Goal: Task Accomplishment & Management: Manage account settings

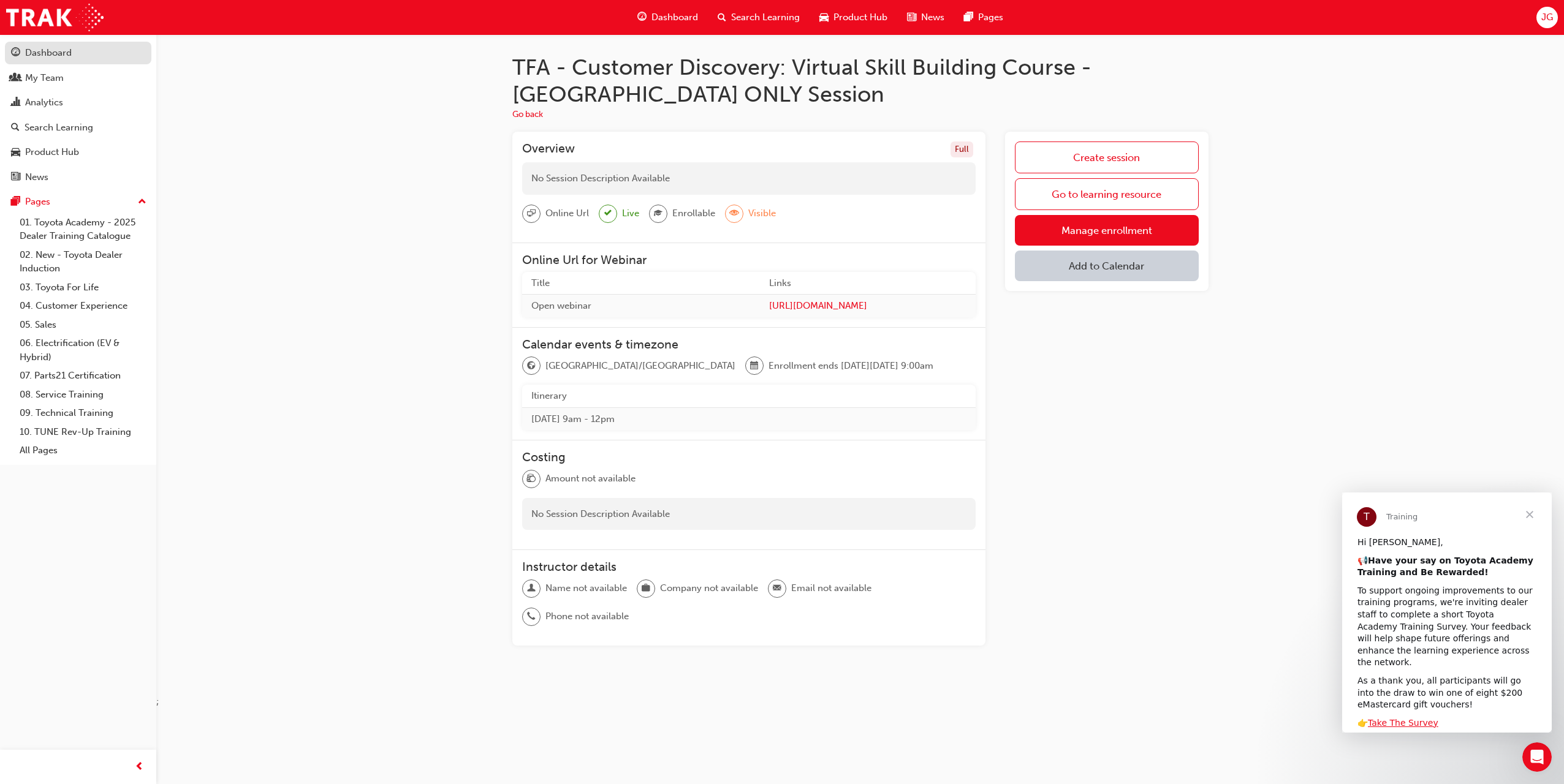
click at [41, 51] on div "Dashboard" at bounding box center [48, 52] width 46 height 14
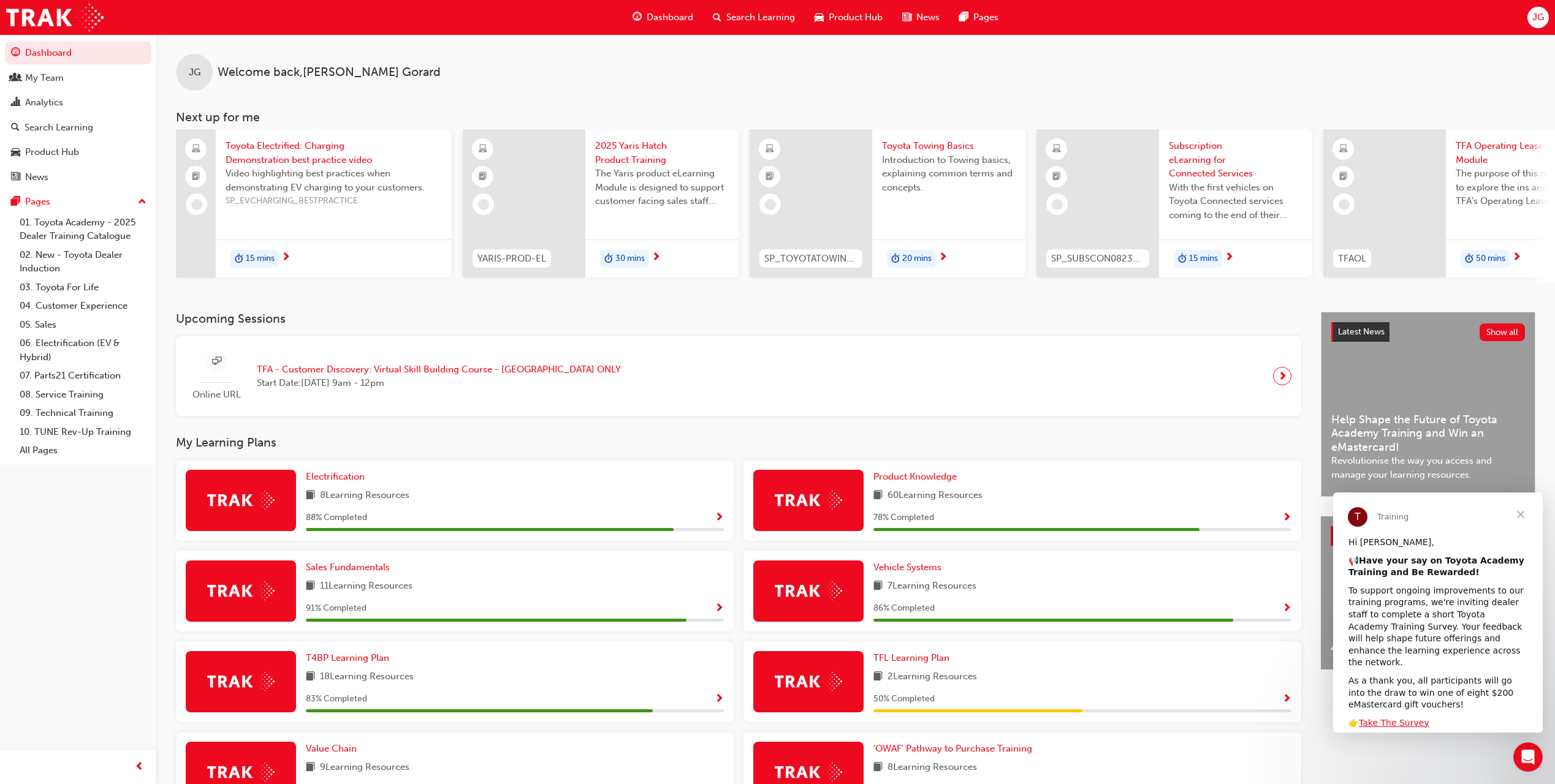
click at [672, 15] on span "Dashboard" at bounding box center [670, 17] width 46 height 14
click at [1545, 20] on div "JG" at bounding box center [1538, 17] width 21 height 21
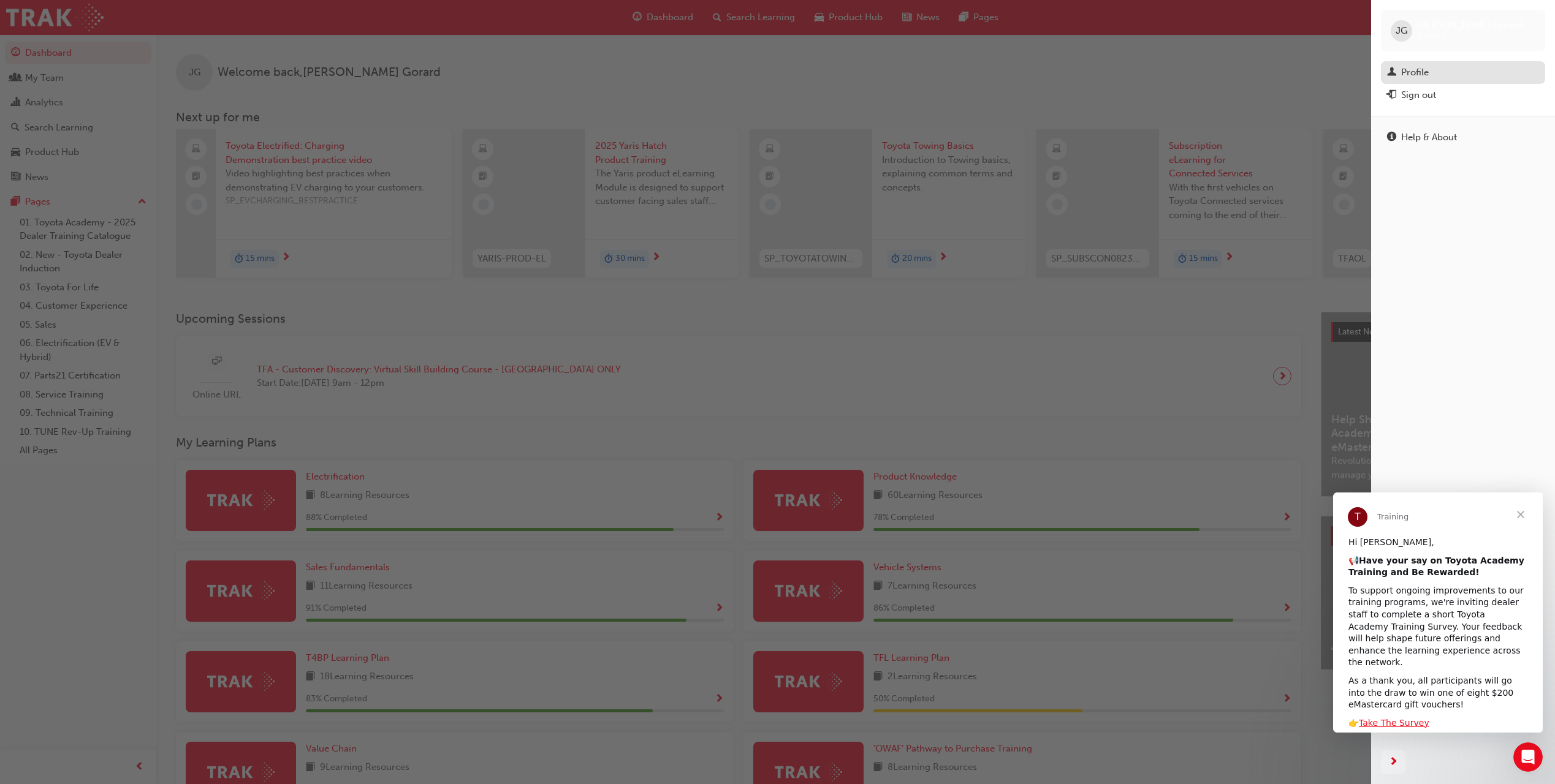
click at [1435, 73] on div "Profile" at bounding box center [1463, 72] width 152 height 15
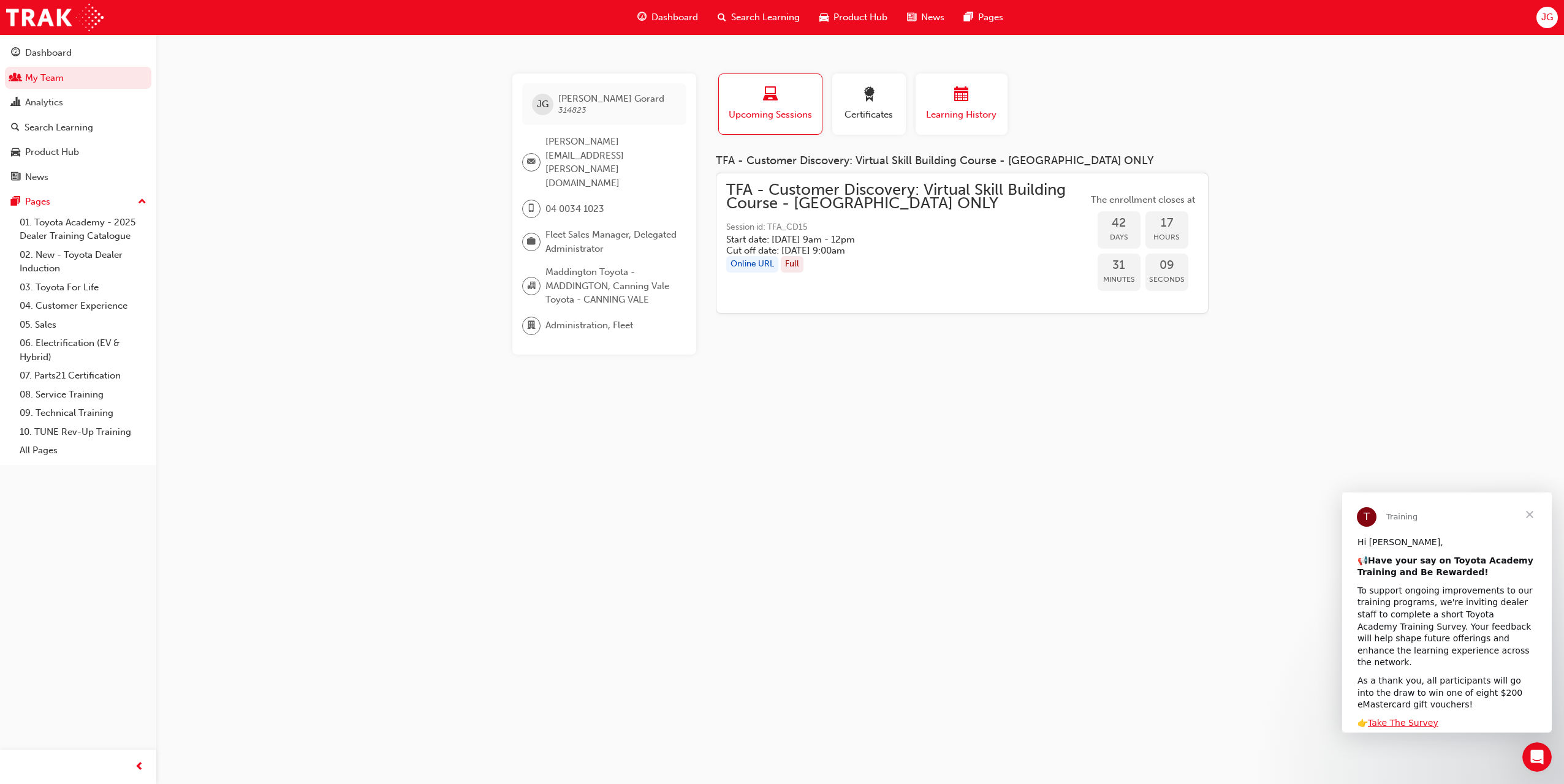
click at [964, 110] on span "Learning History" at bounding box center [961, 115] width 74 height 14
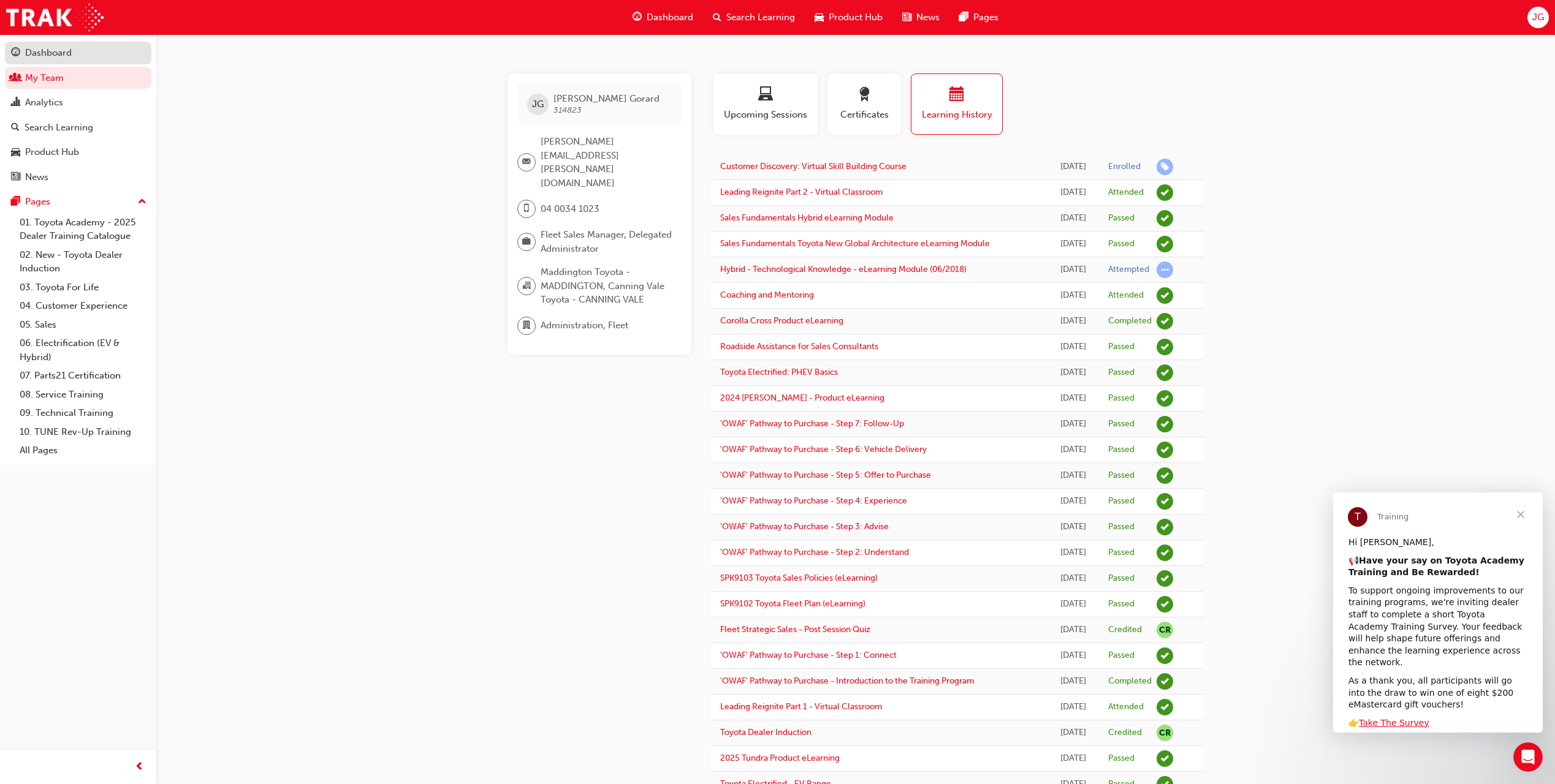
click at [68, 56] on div "Dashboard" at bounding box center [48, 52] width 46 height 14
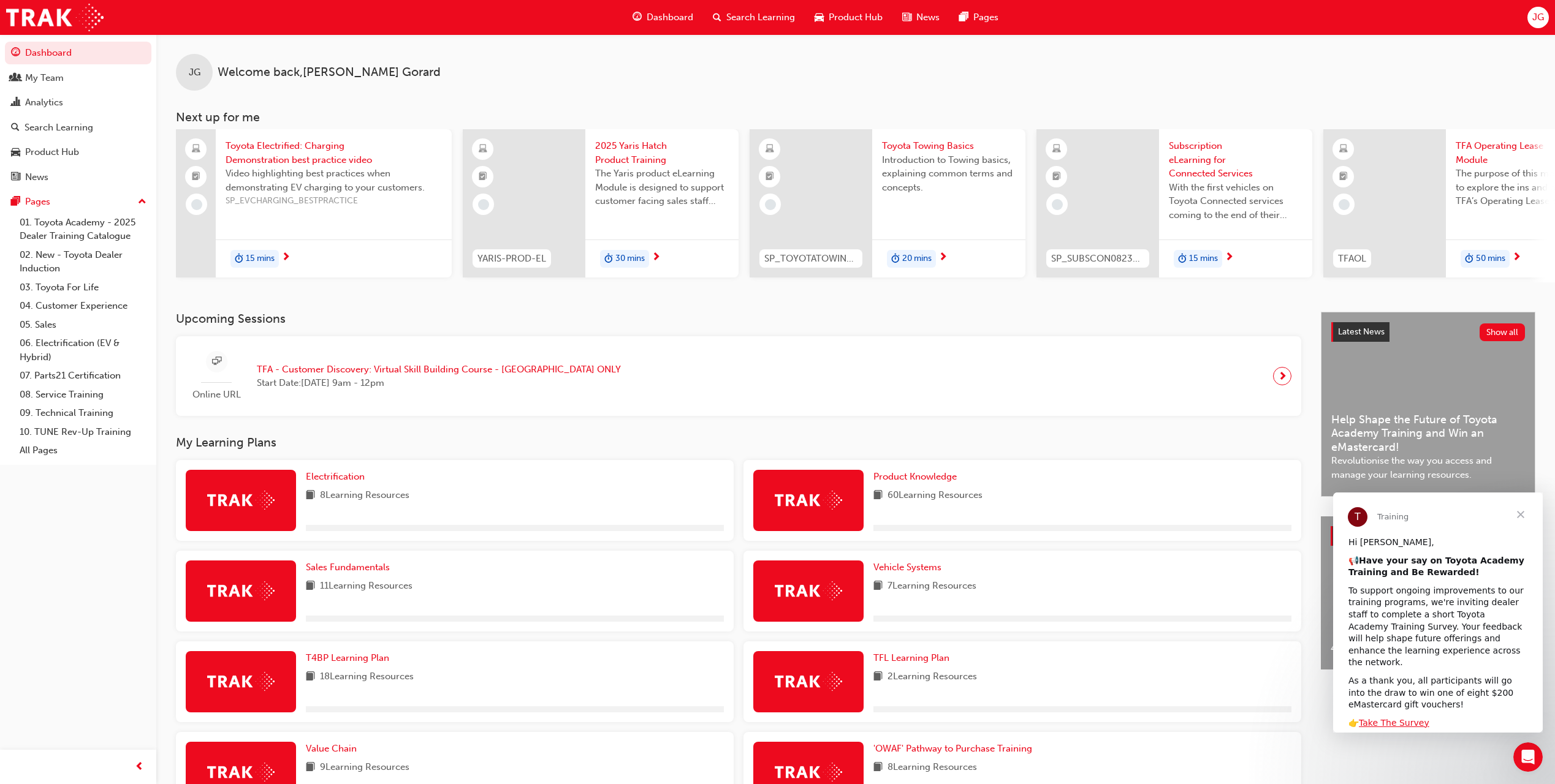
click at [305, 374] on span "TFA - Customer Discovery: Virtual Skill Building Course - [GEOGRAPHIC_DATA] ONLY" at bounding box center [439, 369] width 364 height 14
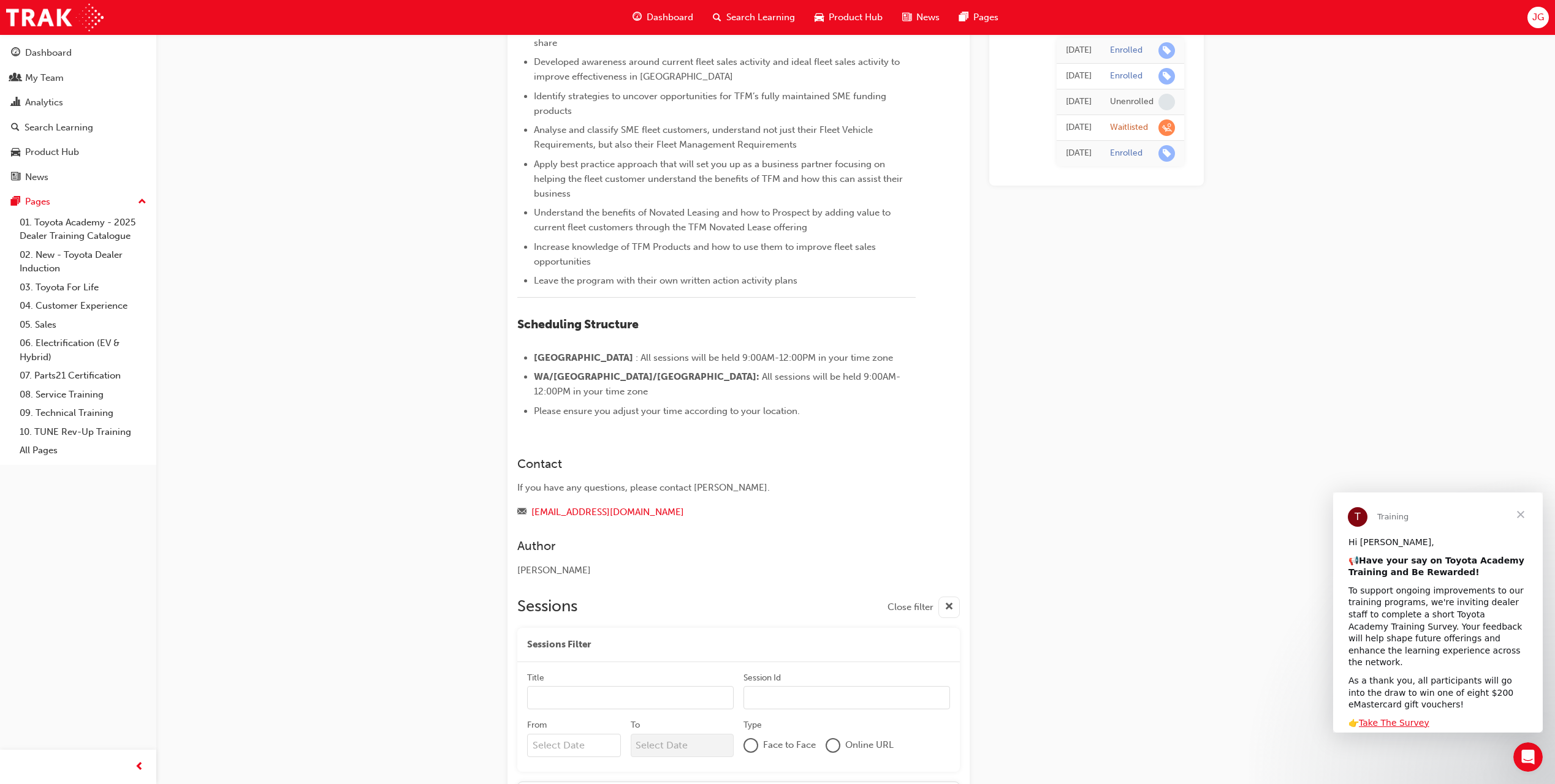
scroll to position [845, 0]
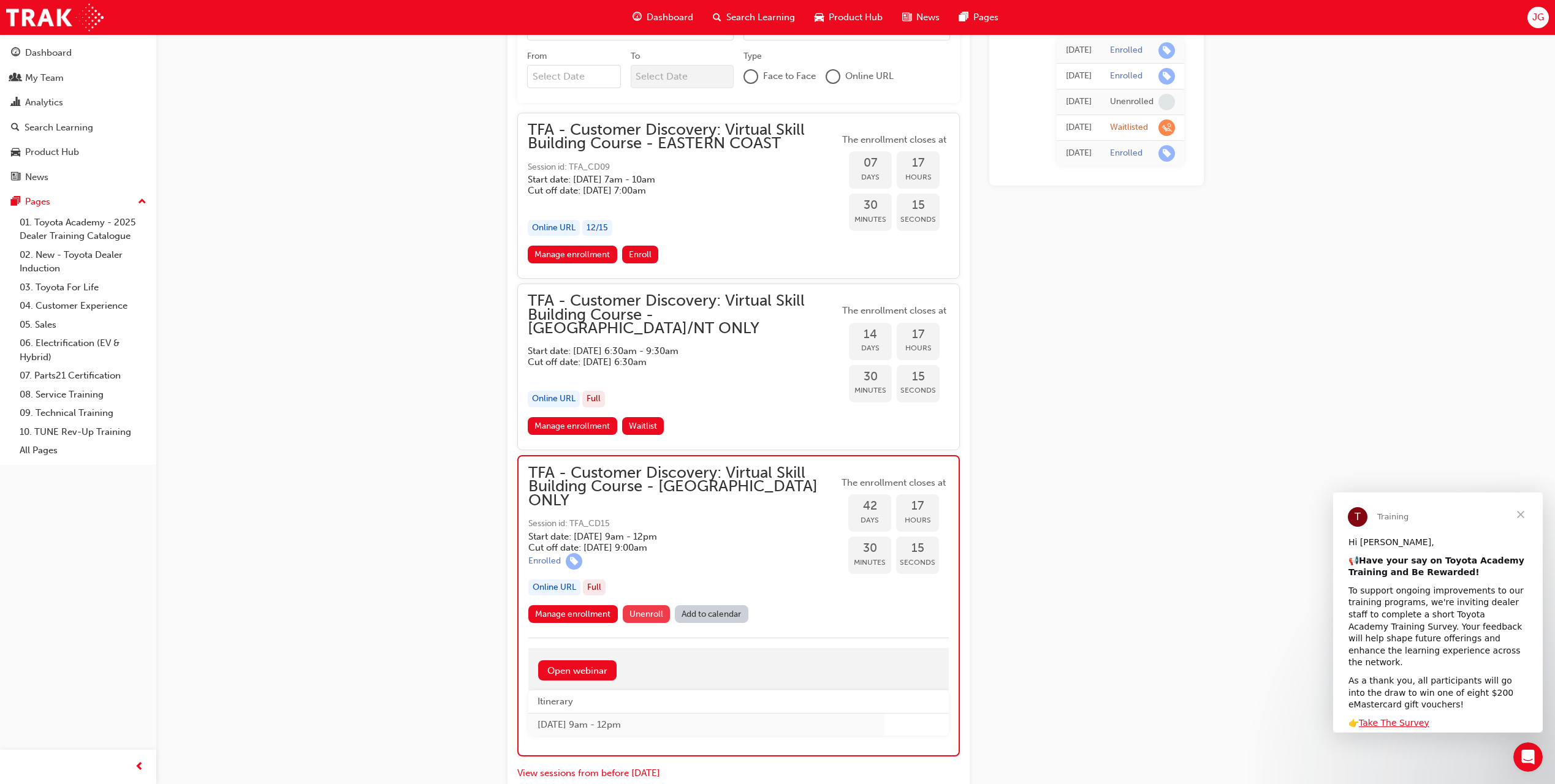
click at [654, 609] on span "Unenroll" at bounding box center [646, 614] width 34 height 10
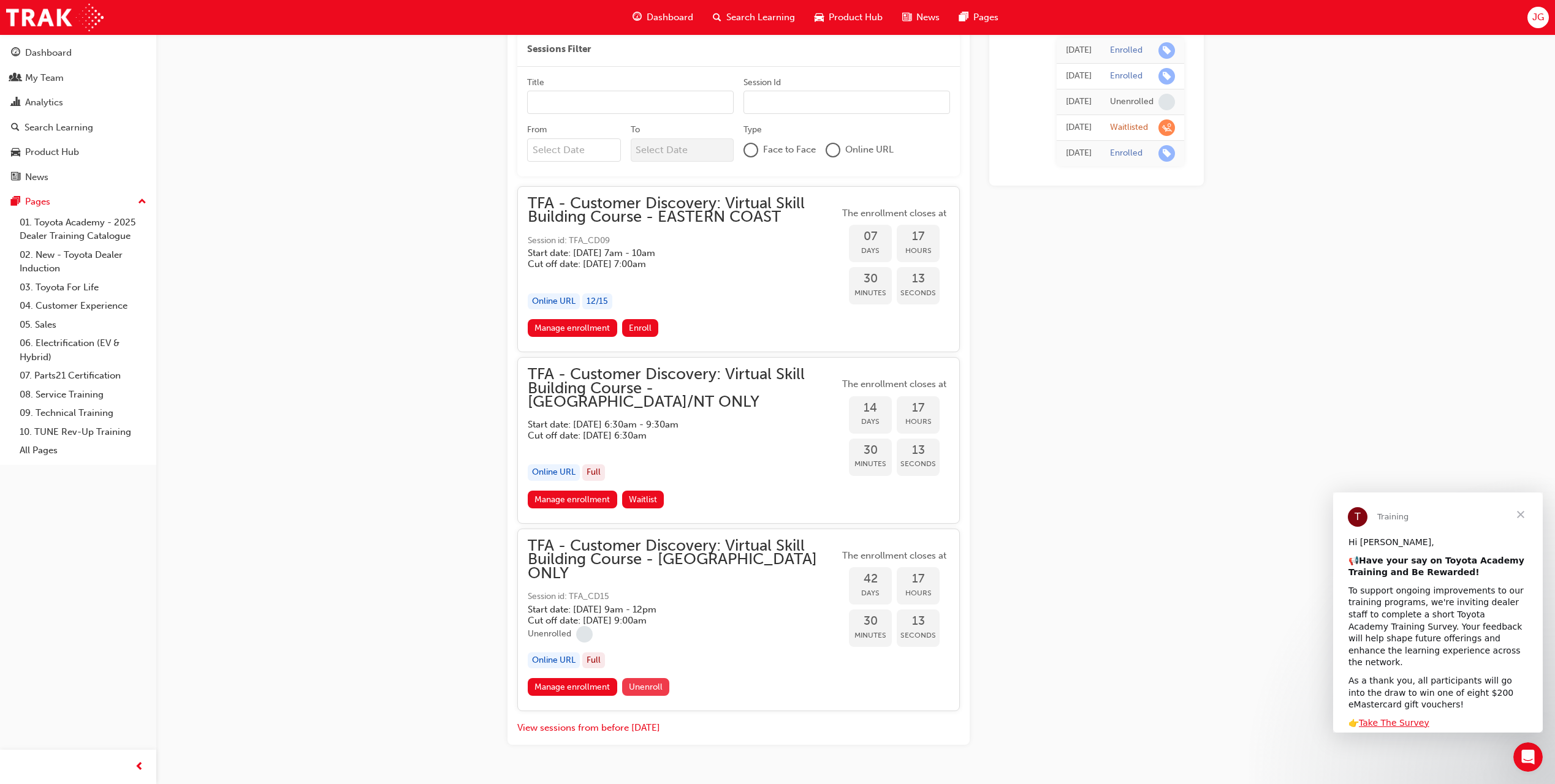
scroll to position [771, 0]
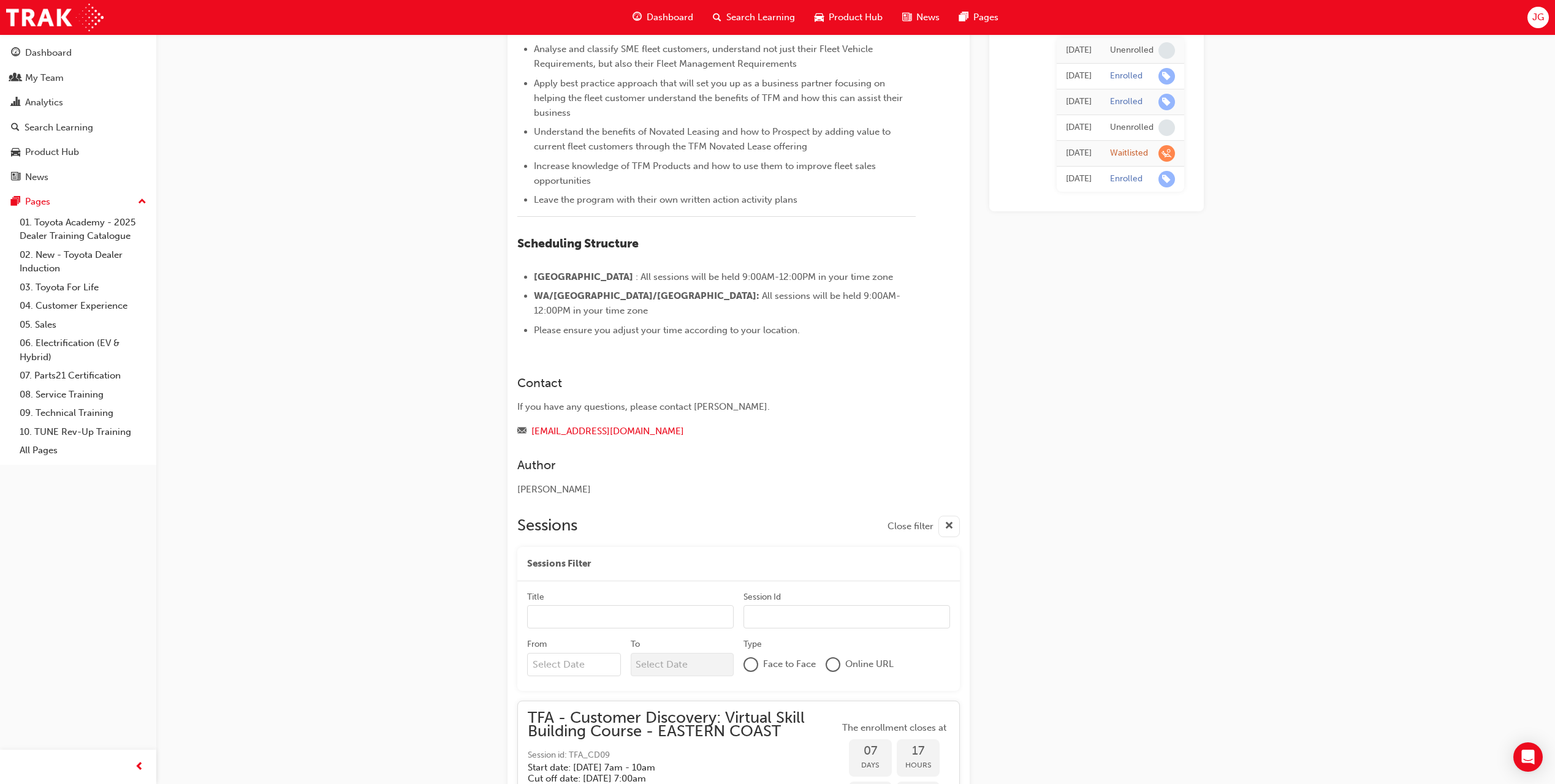
scroll to position [845, 0]
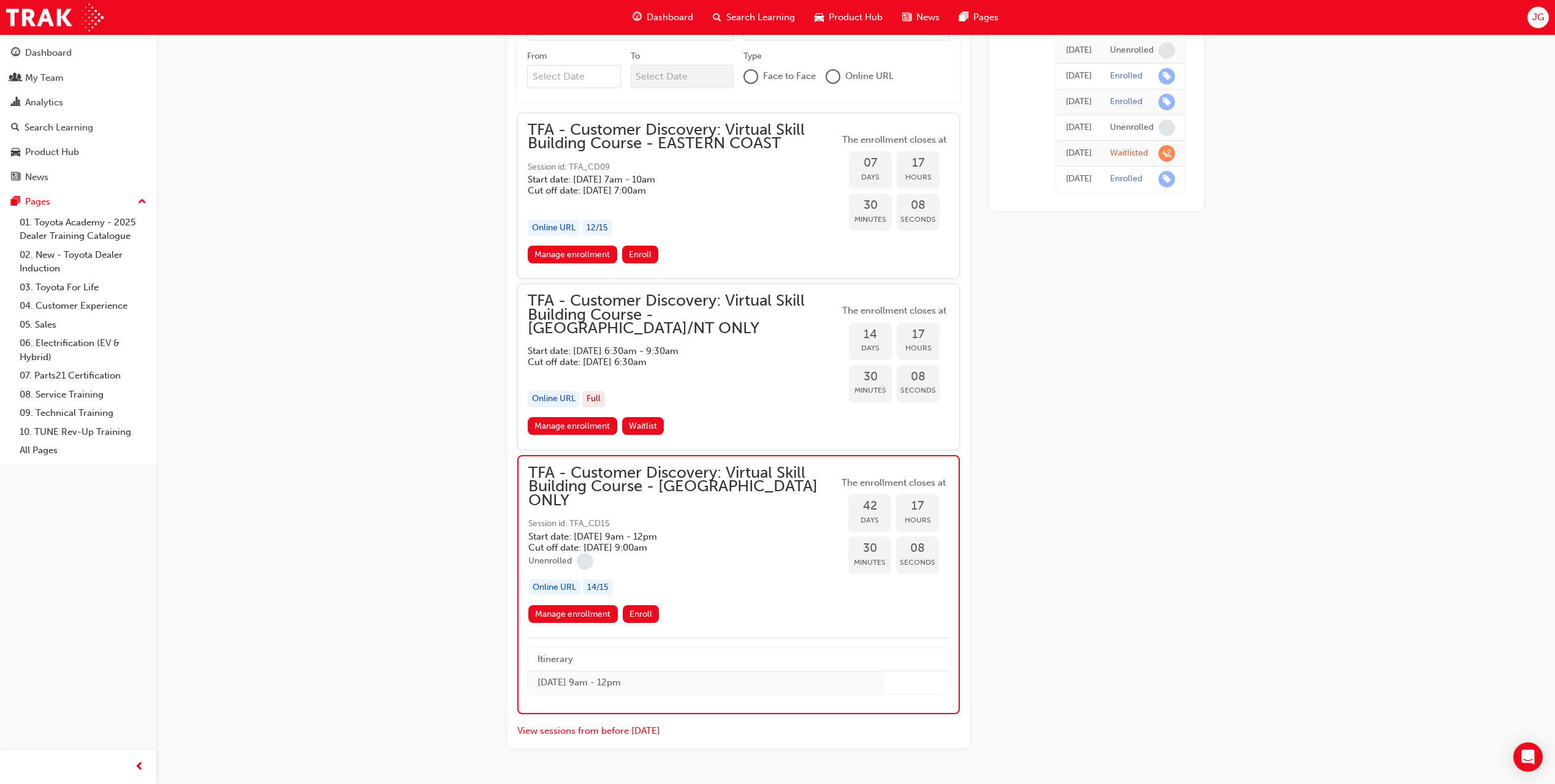
click at [676, 466] on span "TFA - Customer Discovery: Virtual Skill Building Course - [GEOGRAPHIC_DATA] ONLY" at bounding box center [683, 487] width 310 height 42
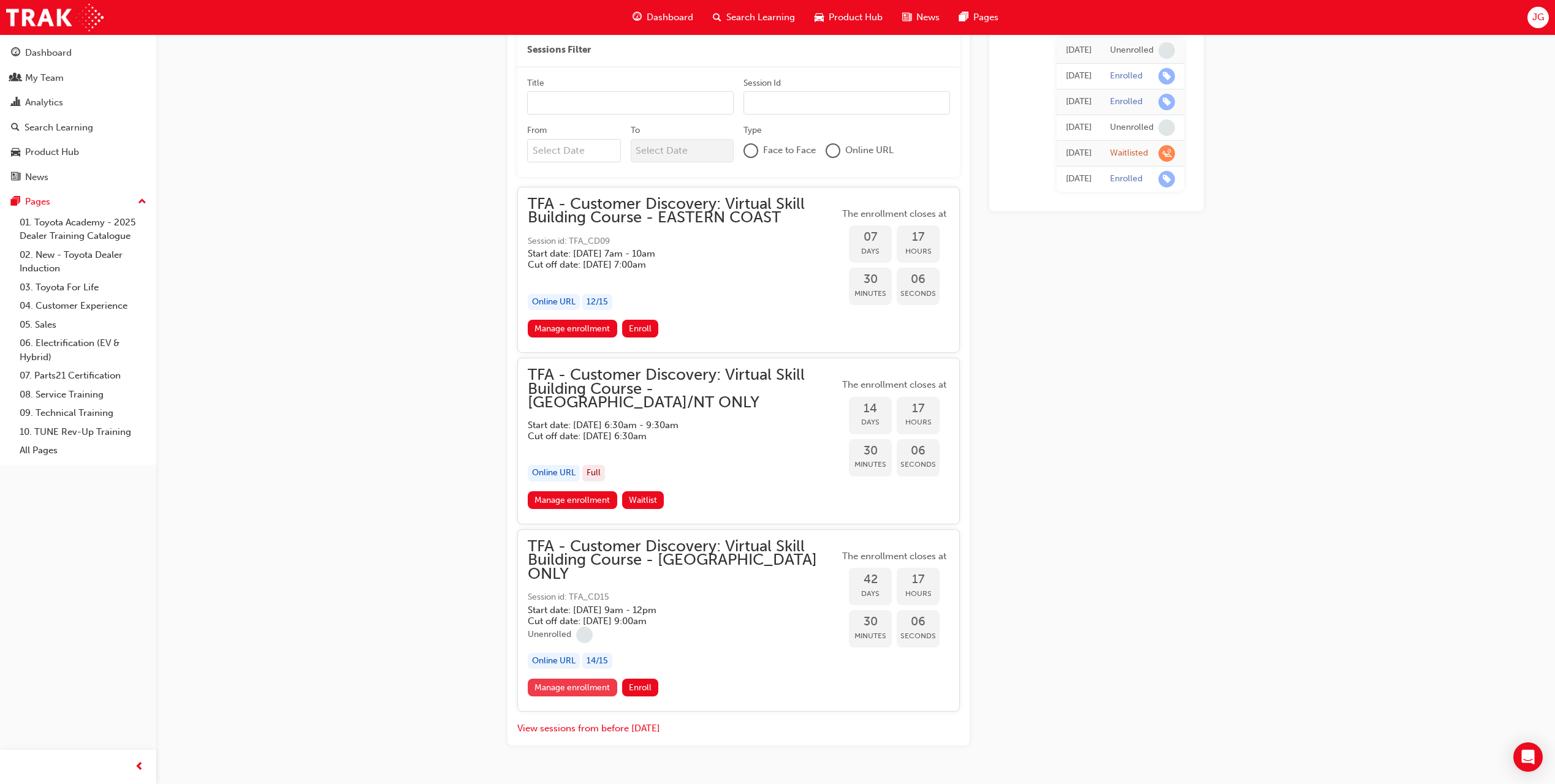
click at [591, 679] on link "Manage enrollment" at bounding box center [573, 688] width 90 height 18
